Goal: Task Accomplishment & Management: Manage account settings

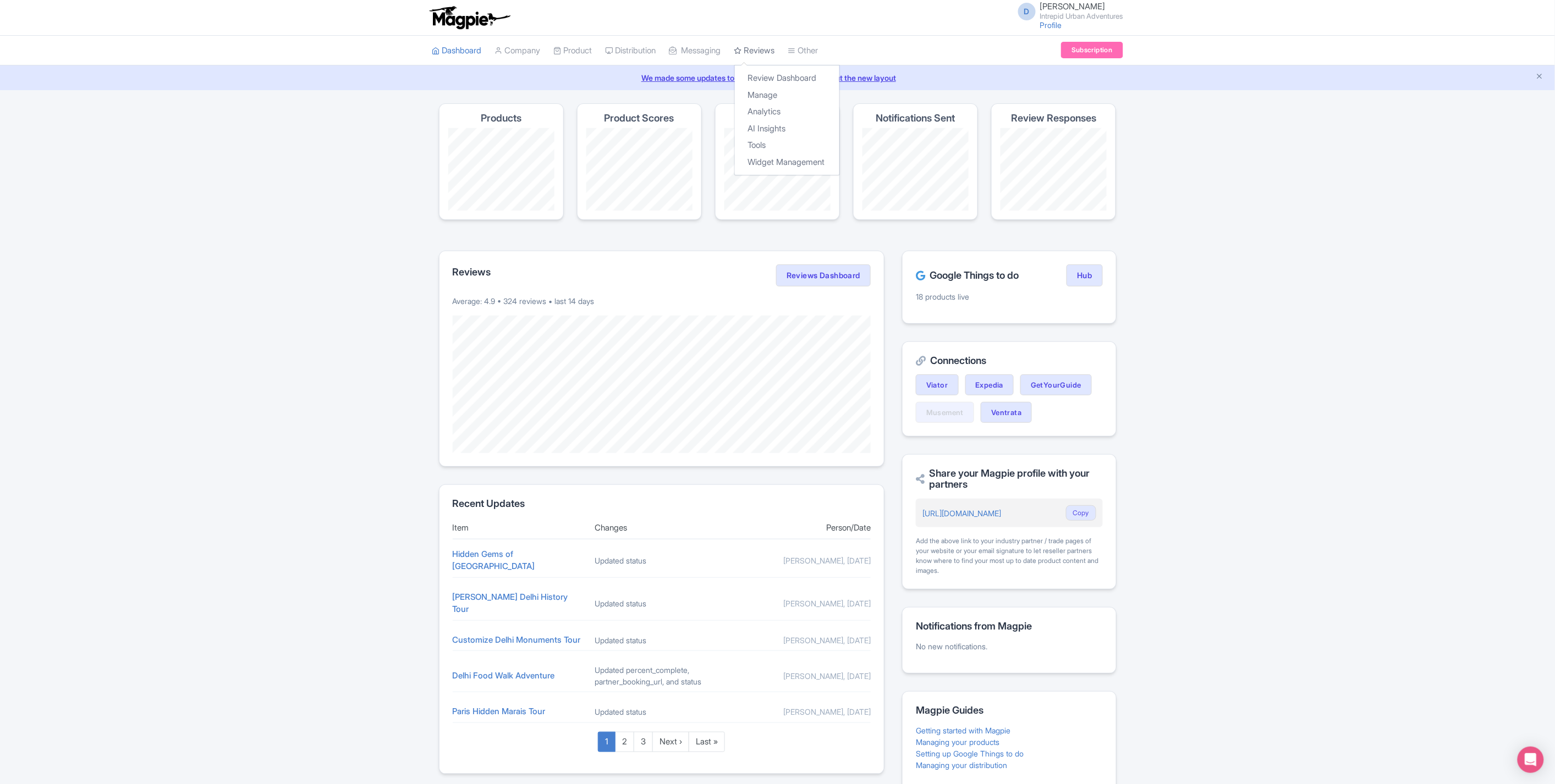
click at [765, 47] on link "Reviews" at bounding box center [754, 51] width 41 height 31
click at [768, 75] on link "Review Dashboard" at bounding box center [787, 78] width 104 height 17
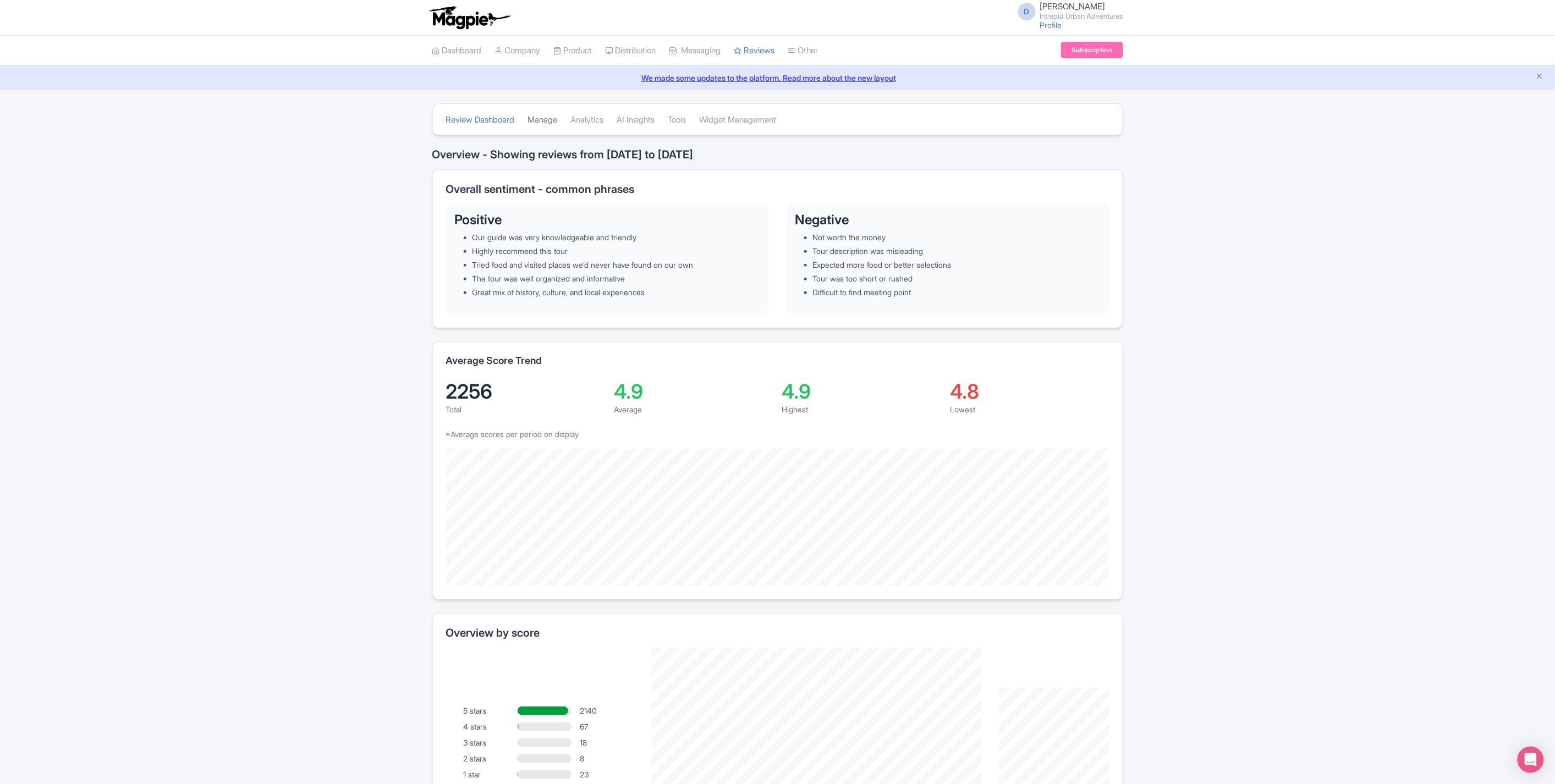
click at [543, 117] on link "Manage" at bounding box center [543, 120] width 30 height 31
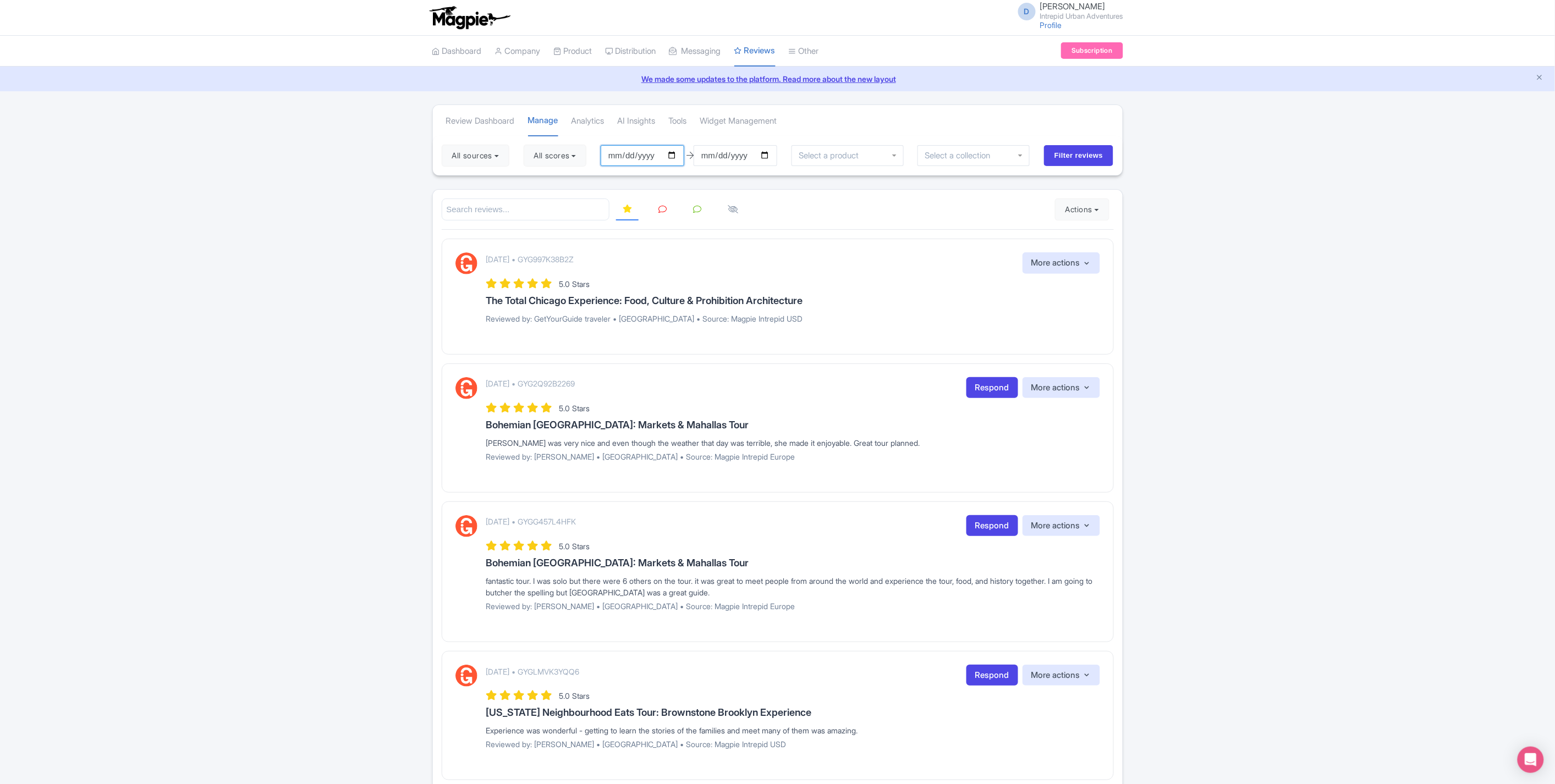
click at [676, 153] on input "[DATE]" at bounding box center [643, 155] width 84 height 21
type input "[DATE]"
click at [766, 155] on input "[DATE]" at bounding box center [736, 155] width 84 height 21
type input "[DATE]"
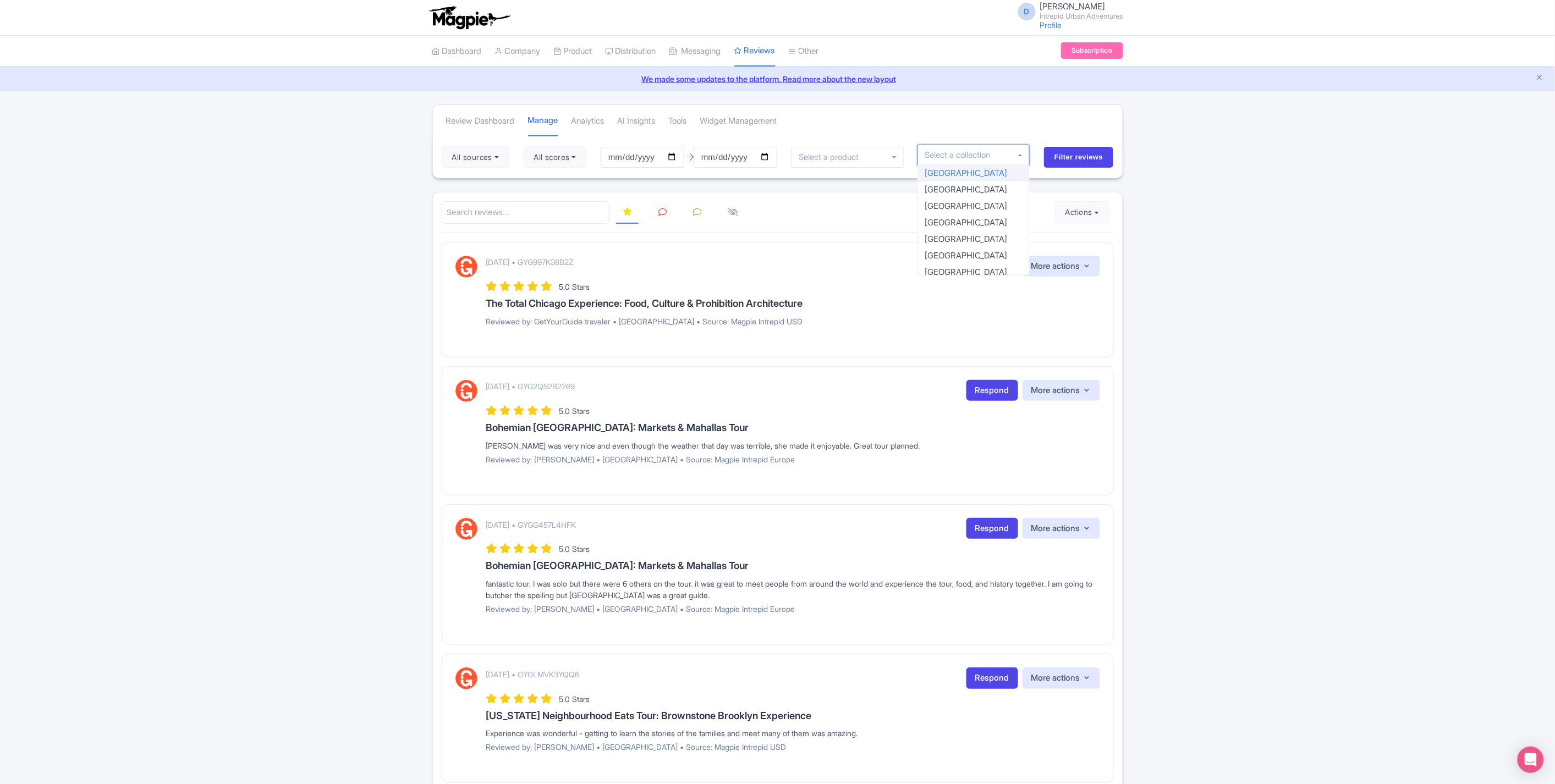
click at [1021, 158] on div at bounding box center [973, 155] width 112 height 21
drag, startPoint x: 1031, startPoint y: 177, endPoint x: 1020, endPoint y: 220, distance: 44.4
click at [1020, 220] on div "Athens Bali Bangkok Barcelona Boston Bucharest Cairo Casablanca Chicago Cusco D…" at bounding box center [973, 220] width 112 height 110
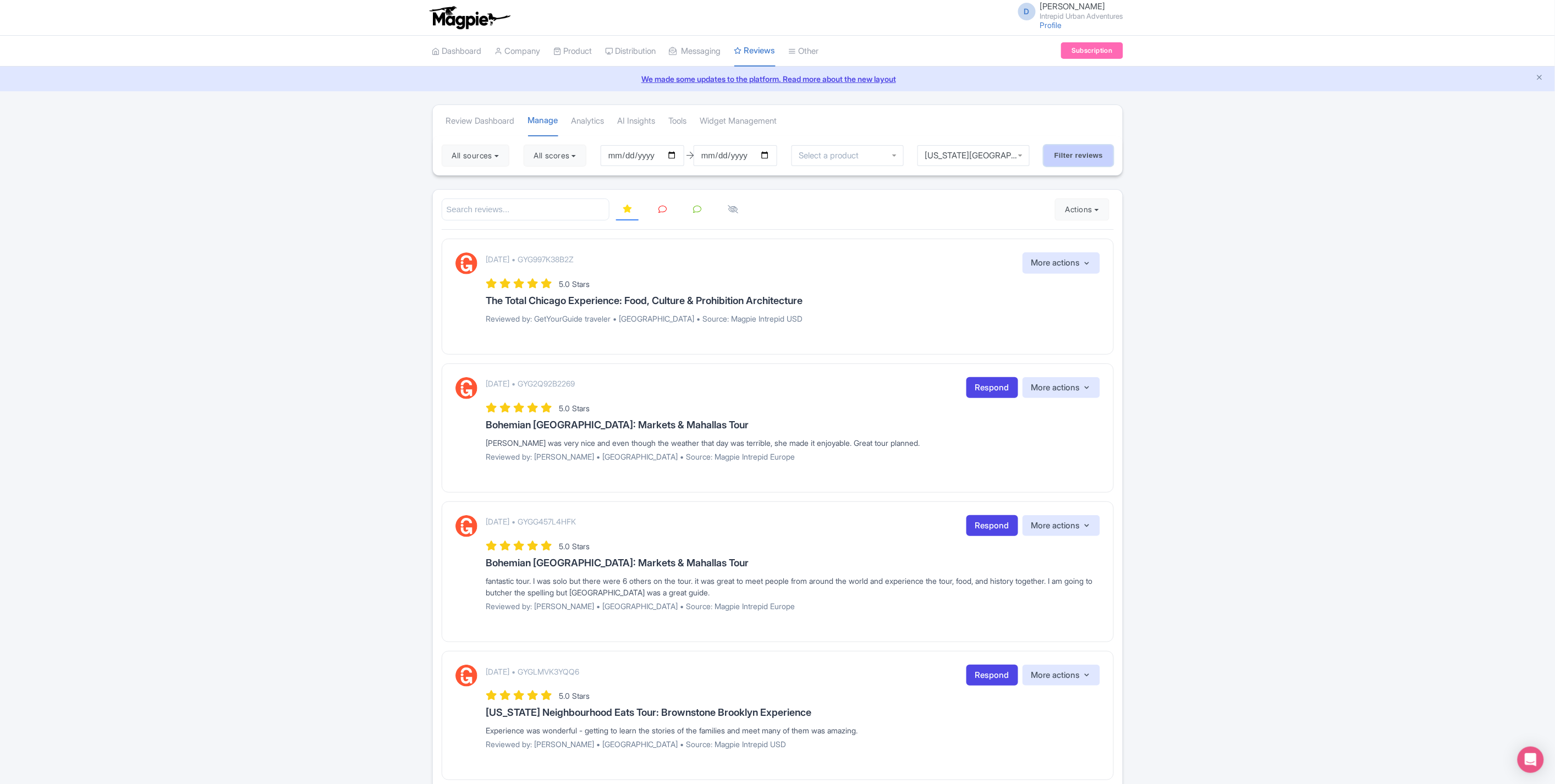
click at [1077, 155] on input "Filter reviews" at bounding box center [1079, 155] width 70 height 21
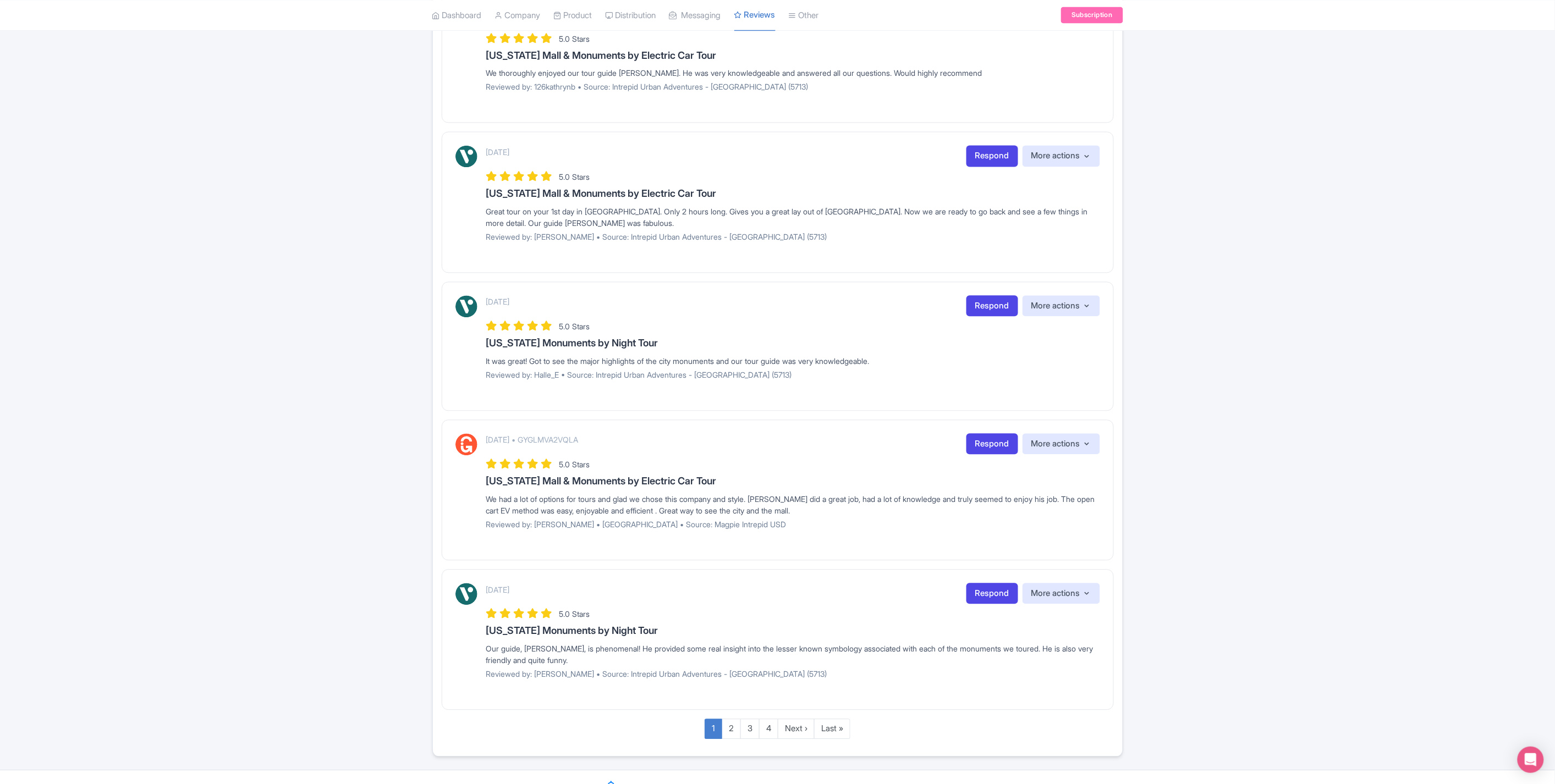
scroll to position [1025, 0]
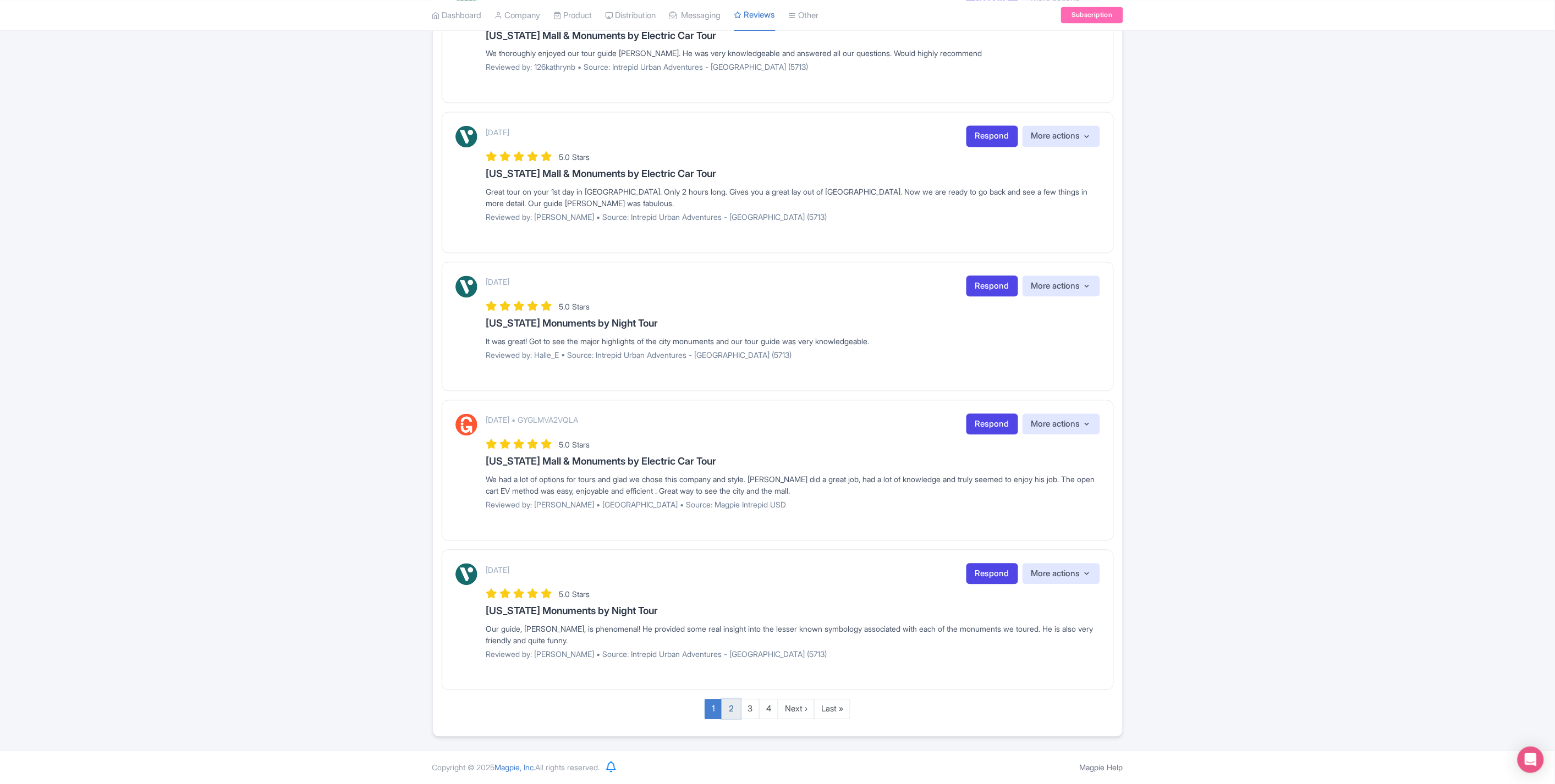
click at [730, 706] on link "2" at bounding box center [731, 709] width 19 height 21
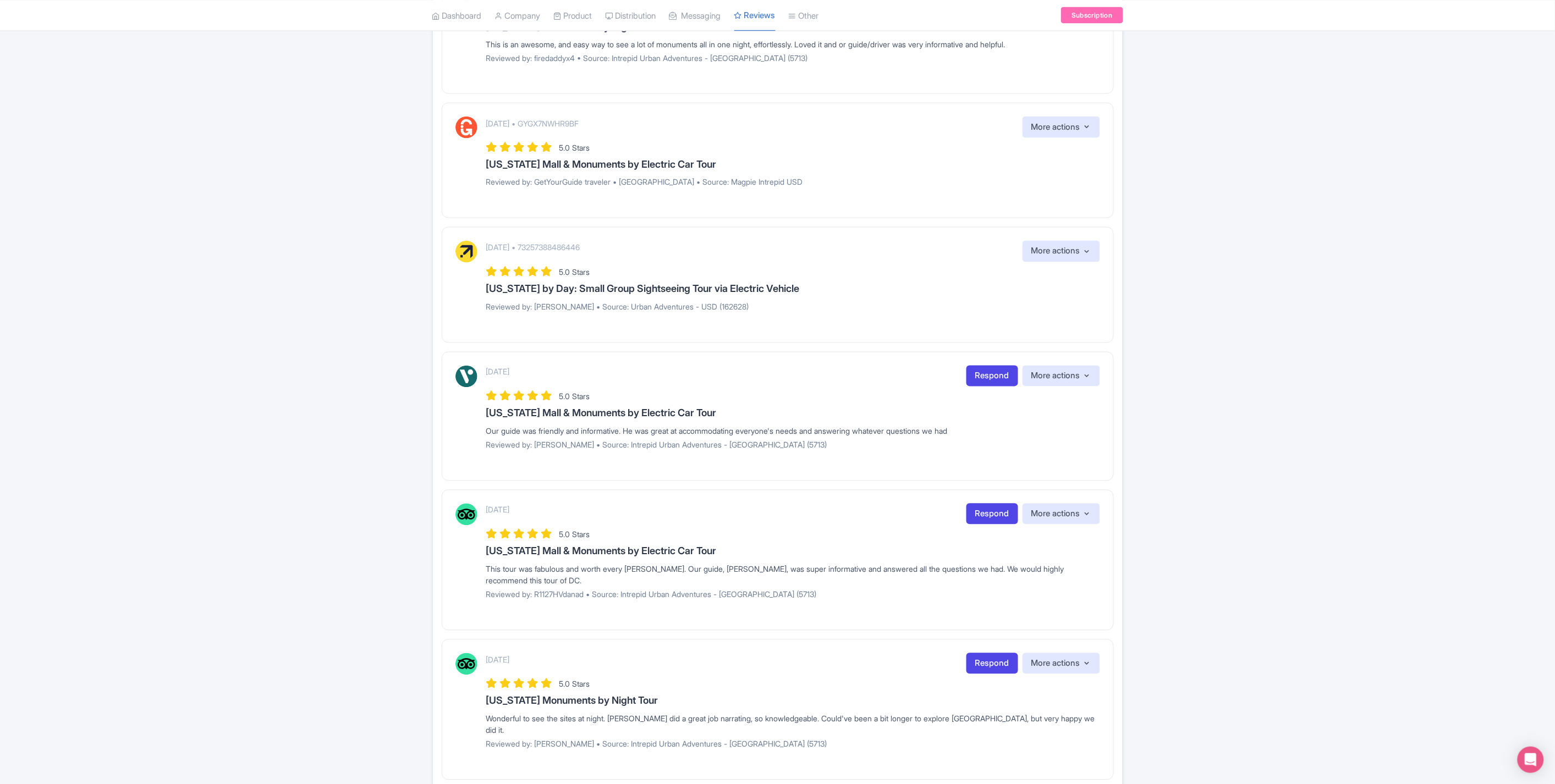
scroll to position [940, 0]
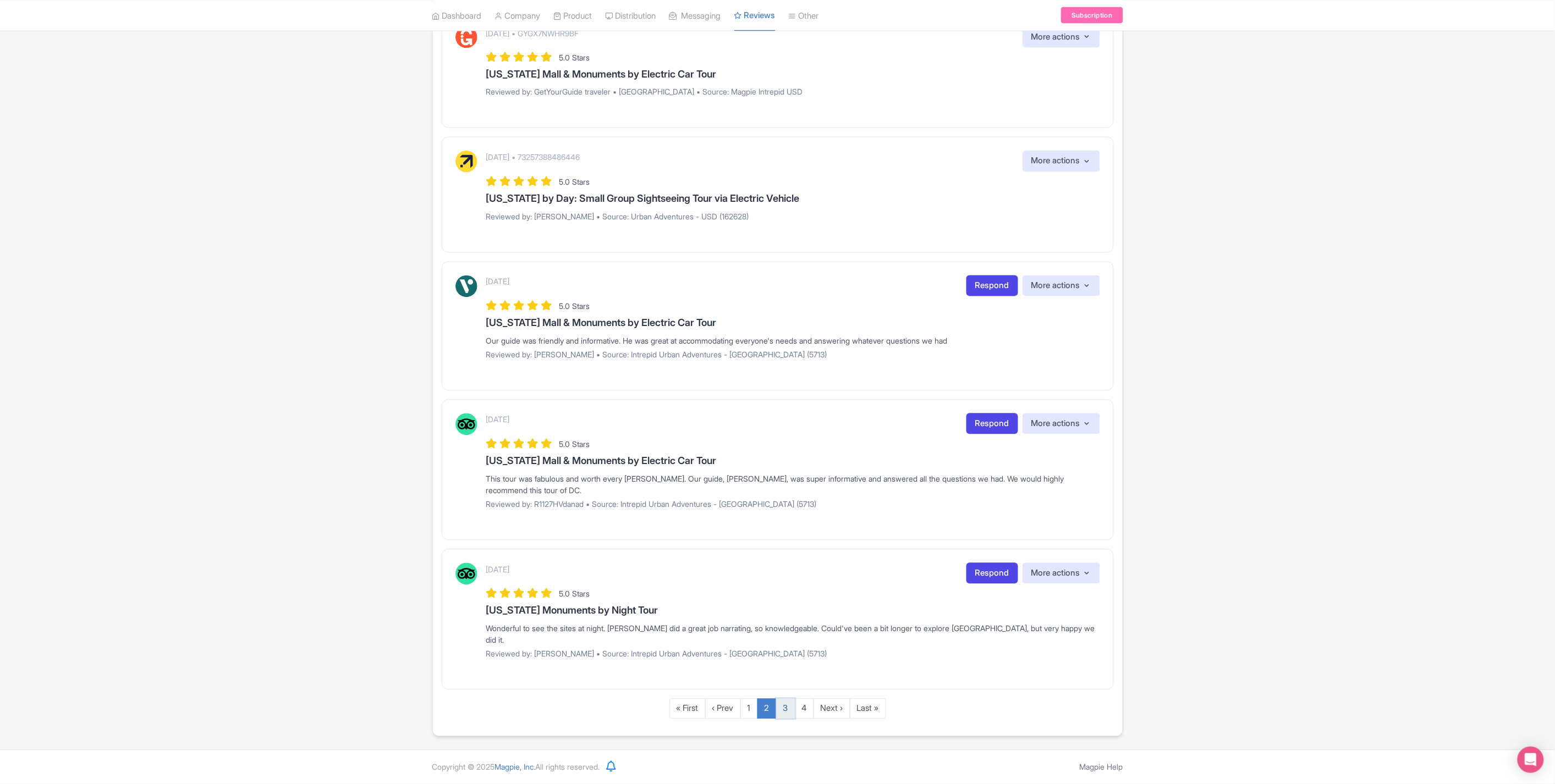
click at [787, 704] on link "3" at bounding box center [785, 709] width 19 height 21
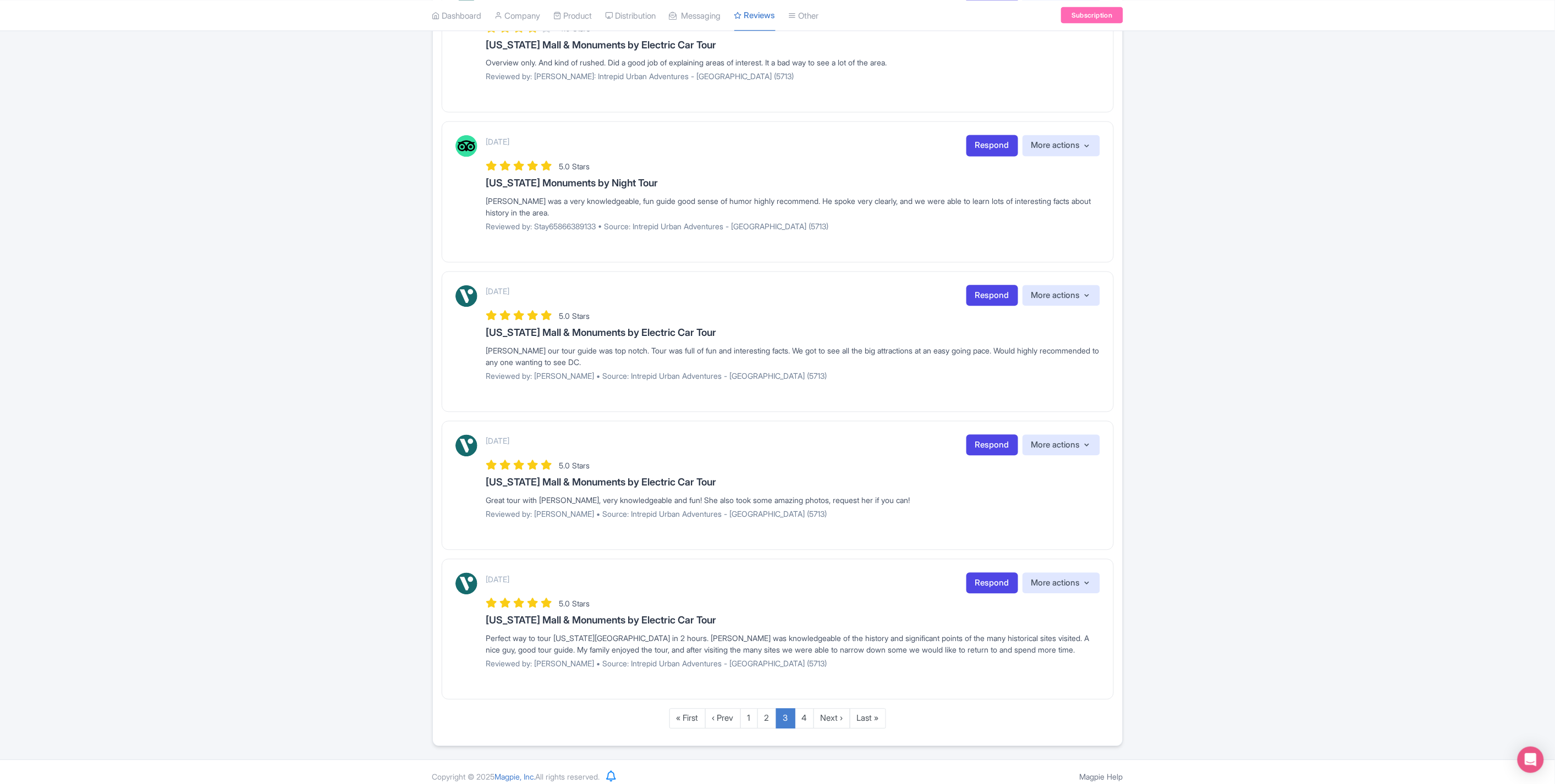
scroll to position [991, 0]
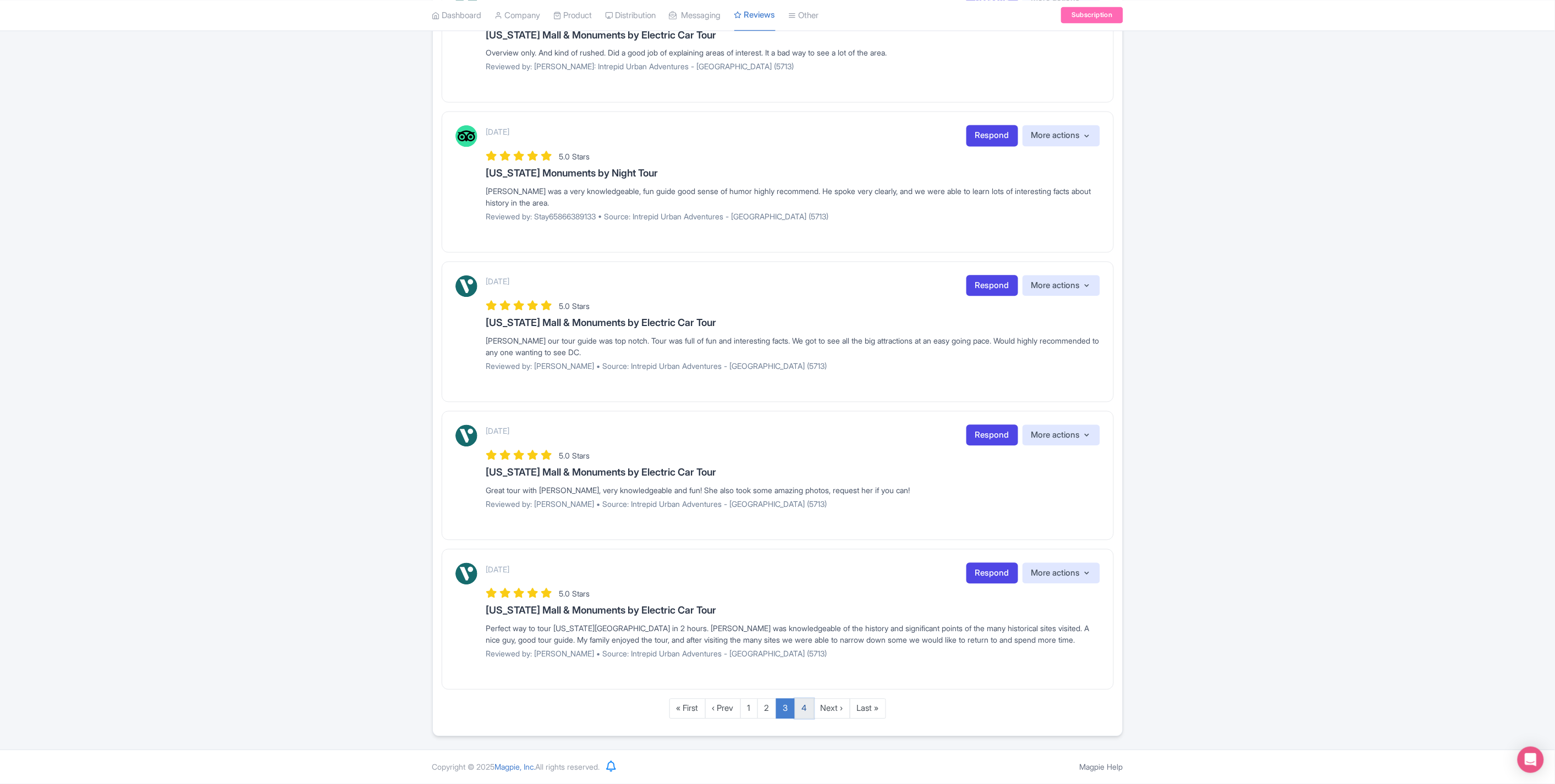
click at [806, 716] on link "4" at bounding box center [804, 709] width 19 height 21
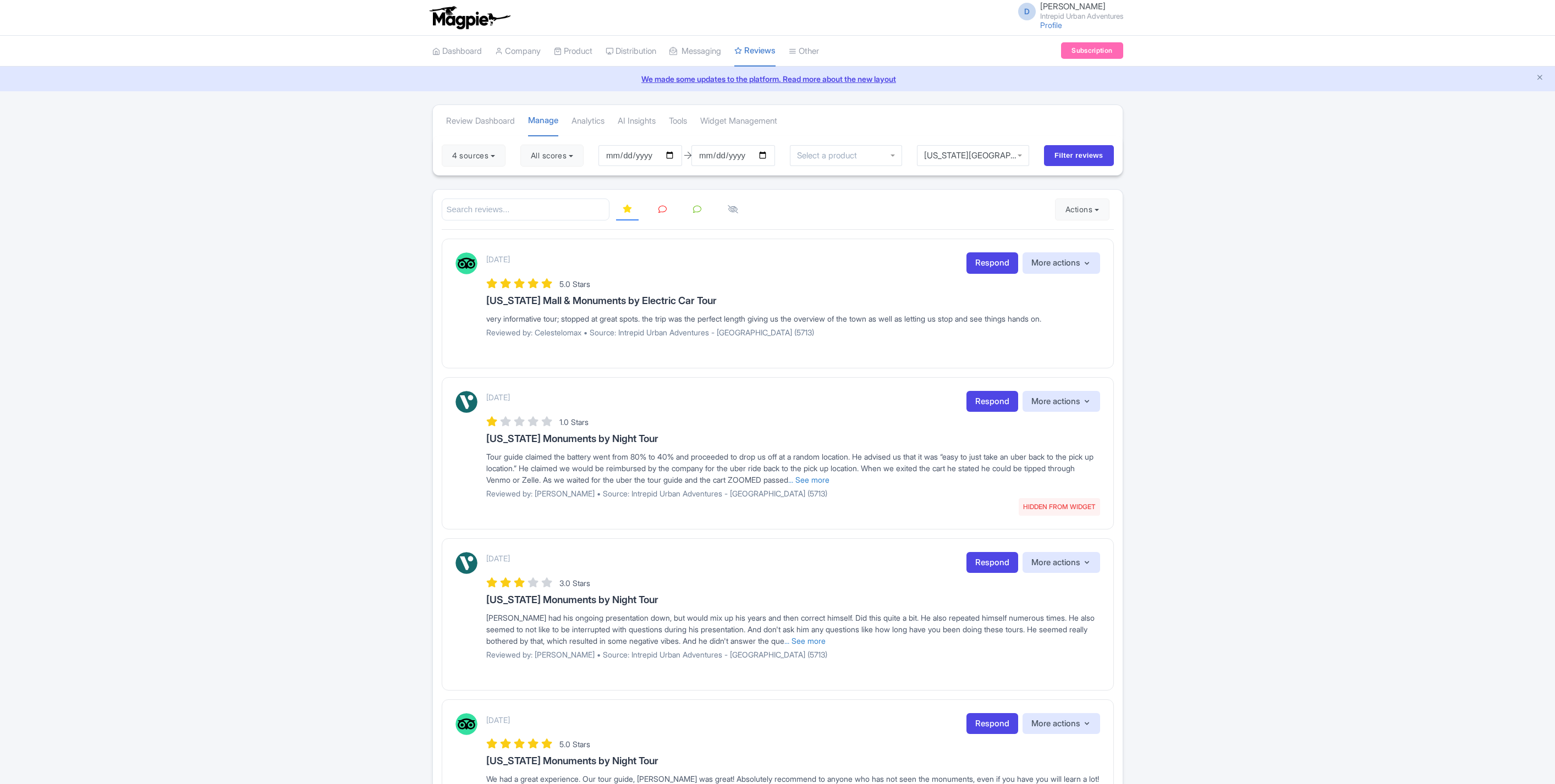
scroll to position [139, 0]
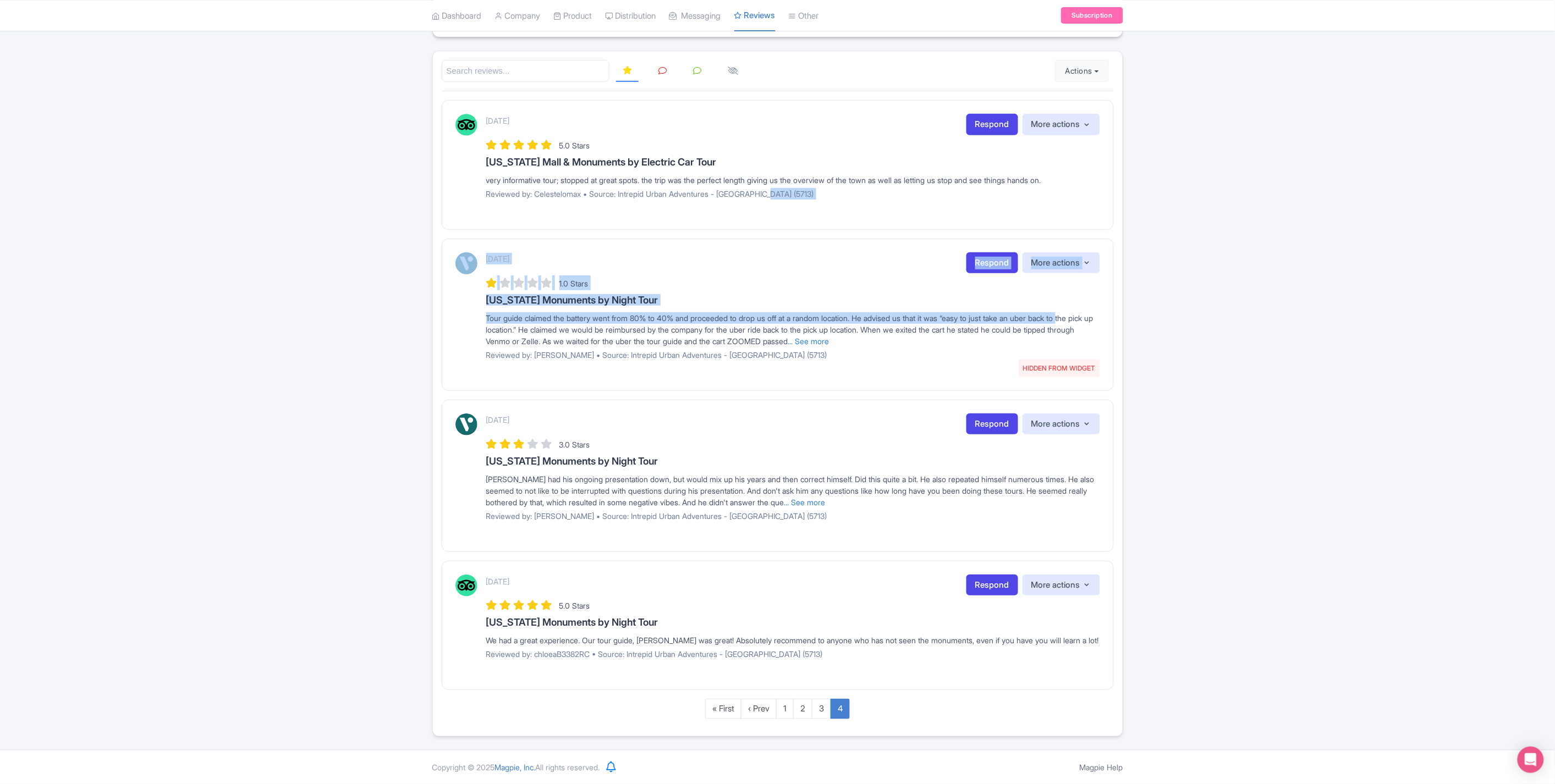
drag, startPoint x: 1554, startPoint y: 314, endPoint x: 1556, endPoint y: 185, distance: 129.0
click at [1554, 185] on html "D [PERSON_NAME] Intrepid Urban Adventures Profile Users Settings Sign out Dashb…" at bounding box center [778, 253] width 1555 height 784
click at [1536, 228] on div "Review Dashboard [GEOGRAPHIC_DATA] Analytics AI Insights Tools Widget Managemen…" at bounding box center [778, 351] width 1555 height 771
